Goal: Information Seeking & Learning: Compare options

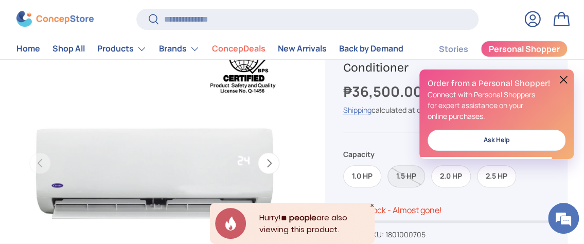
click at [405, 174] on label "1.5 HP" at bounding box center [406, 176] width 38 height 22
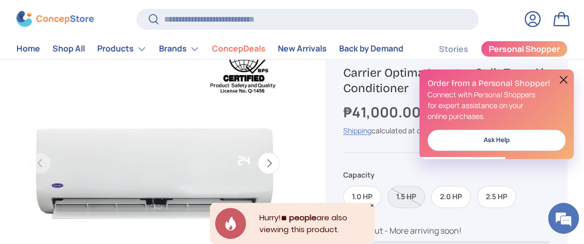
click at [563, 81] on button at bounding box center [563, 80] width 12 height 12
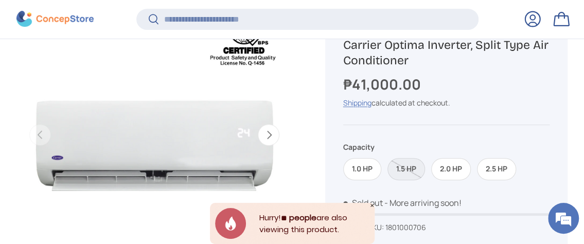
scroll to position [152, 0]
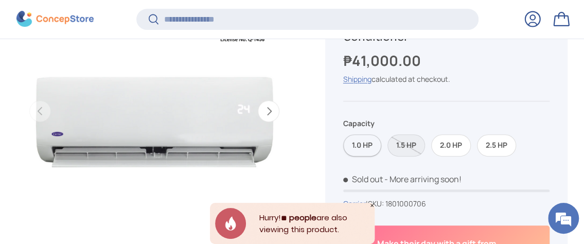
click at [366, 144] on label "1.0 HP" at bounding box center [362, 145] width 38 height 22
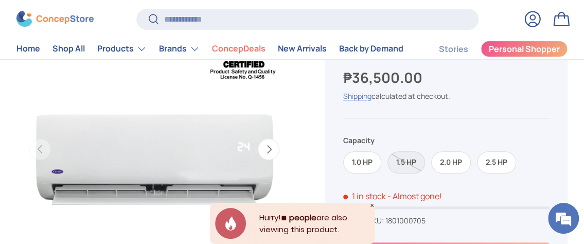
scroll to position [103, 0]
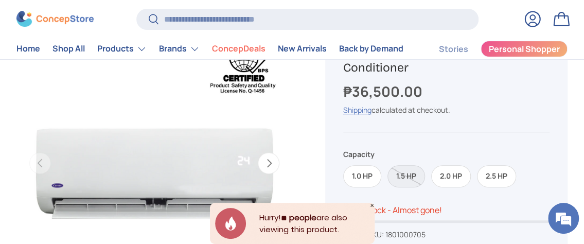
drag, startPoint x: 407, startPoint y: 178, endPoint x: 419, endPoint y: 179, distance: 11.3
click at [408, 179] on label "1.5 HP" at bounding box center [406, 176] width 38 height 22
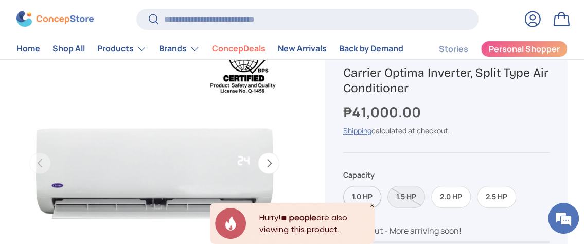
click at [359, 192] on label "1.0 HP" at bounding box center [362, 197] width 38 height 22
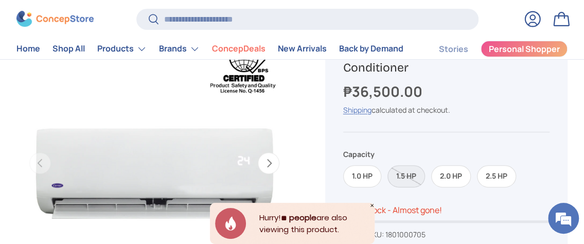
click at [402, 175] on label "1.5 HP" at bounding box center [406, 176] width 38 height 22
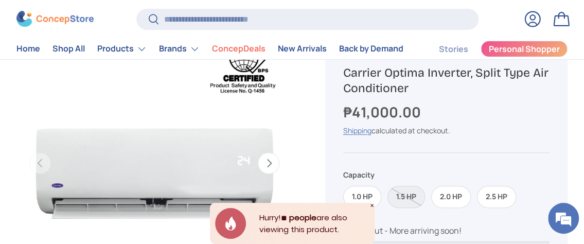
click at [483, 195] on label "2.5 HP" at bounding box center [496, 197] width 39 height 22
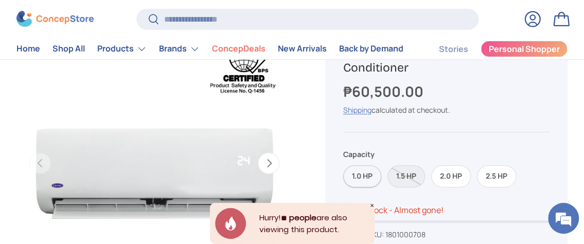
click at [363, 177] on label "1.0 HP" at bounding box center [362, 176] width 38 height 22
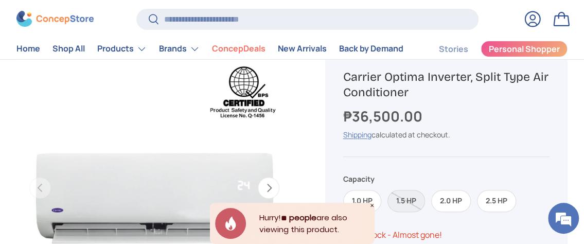
scroll to position [51, 0]
